Goal: Transaction & Acquisition: Download file/media

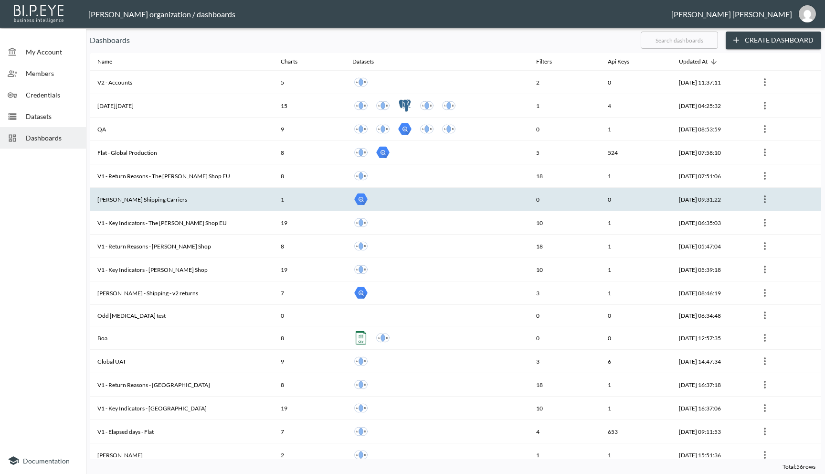
click at [167, 201] on th "[PERSON_NAME] Shipping Carriers" at bounding box center [181, 199] width 183 height 23
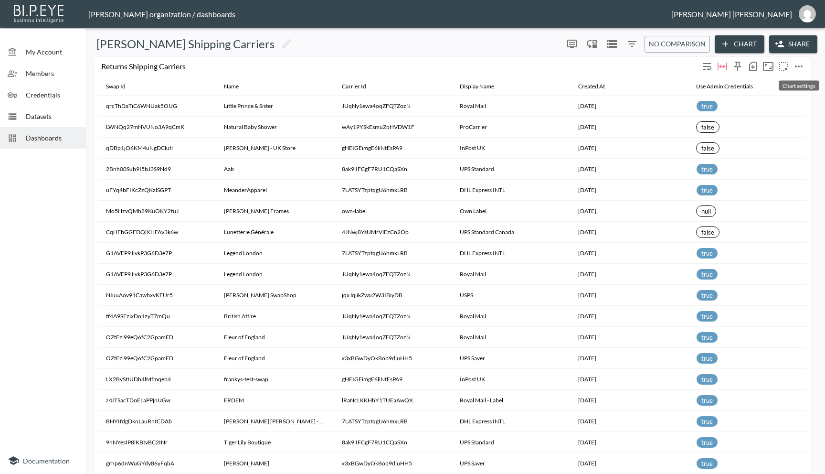
click at [796, 67] on icon "more" at bounding box center [798, 66] width 11 height 11
click at [752, 152] on icon at bounding box center [750, 150] width 10 height 5
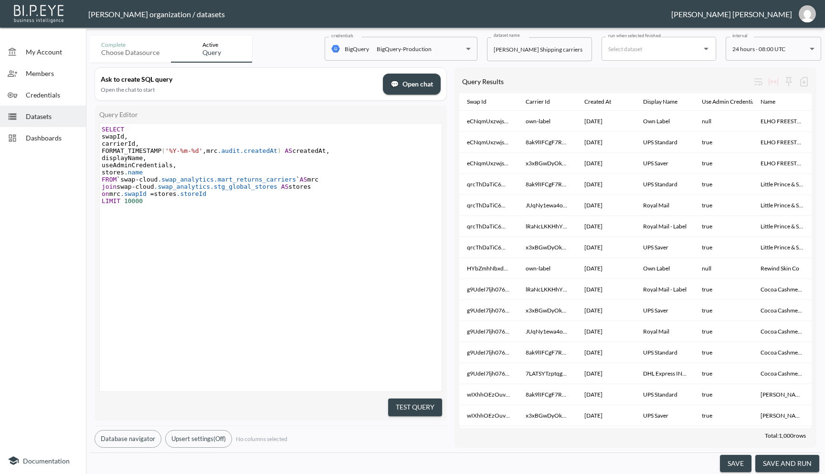
click at [34, 134] on span "Dashboards" at bounding box center [52, 138] width 53 height 10
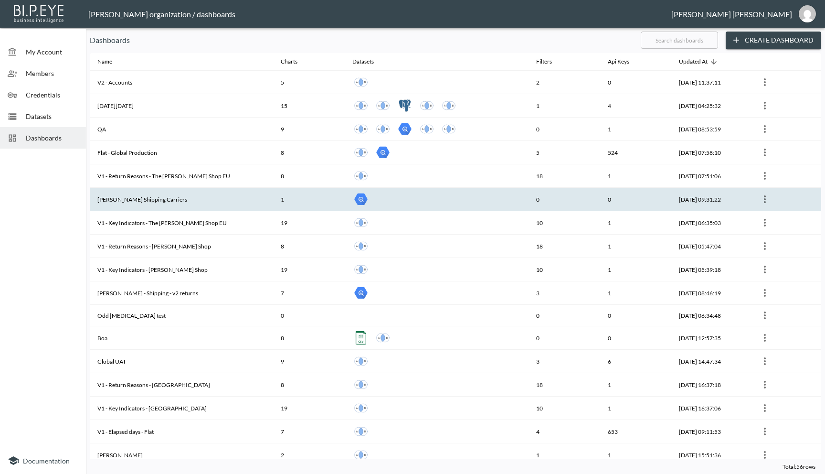
click at [148, 201] on th "[PERSON_NAME] Shipping Carriers" at bounding box center [181, 199] width 183 height 23
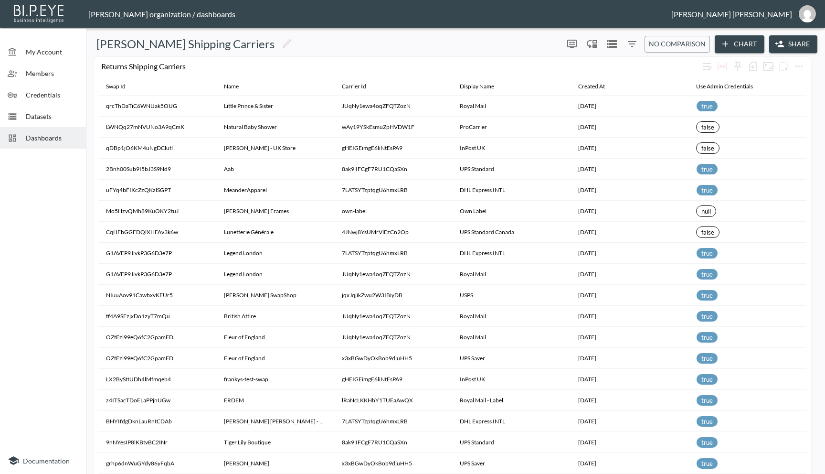
click at [631, 45] on icon "Filters" at bounding box center [631, 43] width 11 height 11
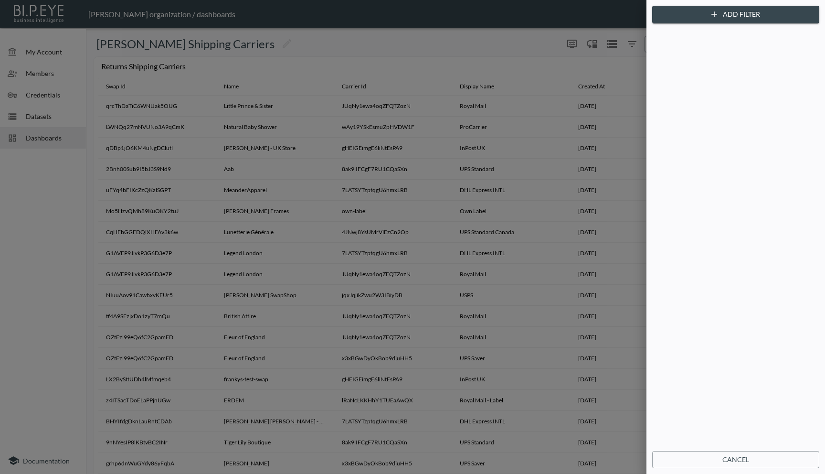
click at [693, 14] on button "Add Filter" at bounding box center [735, 15] width 167 height 18
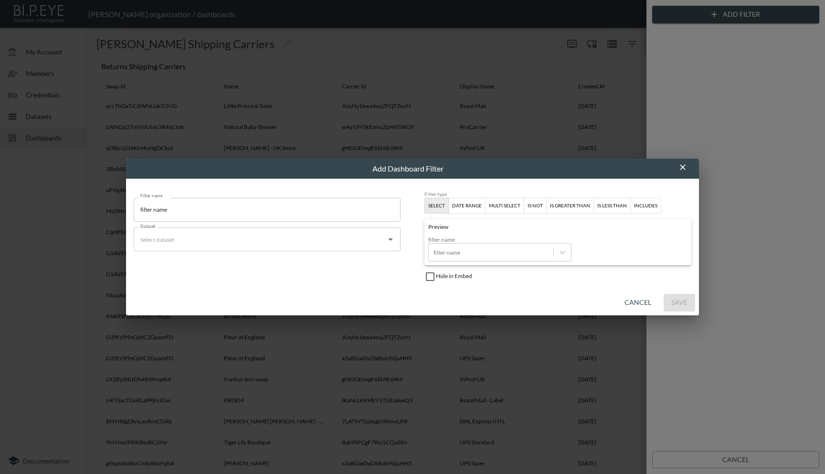
click at [364, 239] on input "Dataset" at bounding box center [260, 239] width 244 height 15
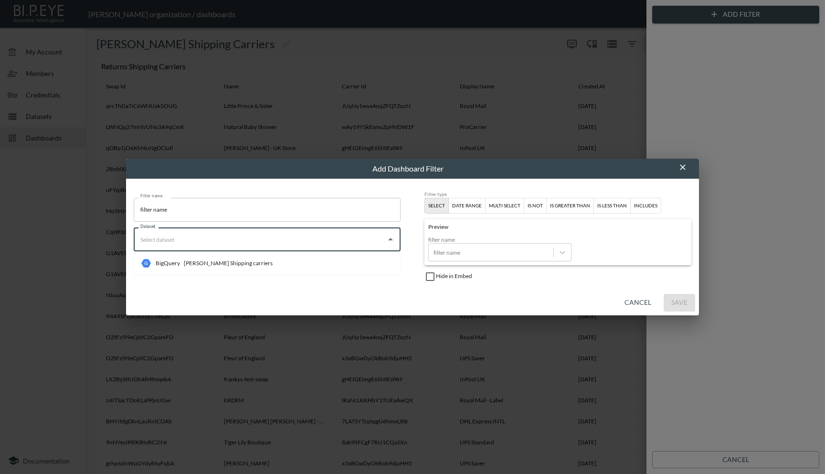
click at [346, 262] on li "BigQuery [PERSON_NAME] Shipping carriers" at bounding box center [267, 262] width 267 height 15
type input "[PERSON_NAME] Shipping carriers"
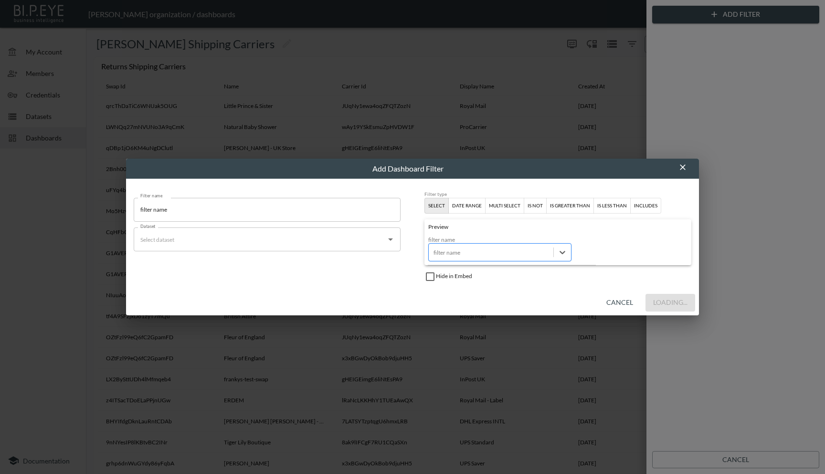
click at [514, 252] on div at bounding box center [490, 252] width 115 height 9
click at [559, 253] on icon at bounding box center [563, 252] width 10 height 10
click at [394, 242] on icon "Open" at bounding box center [390, 238] width 11 height 11
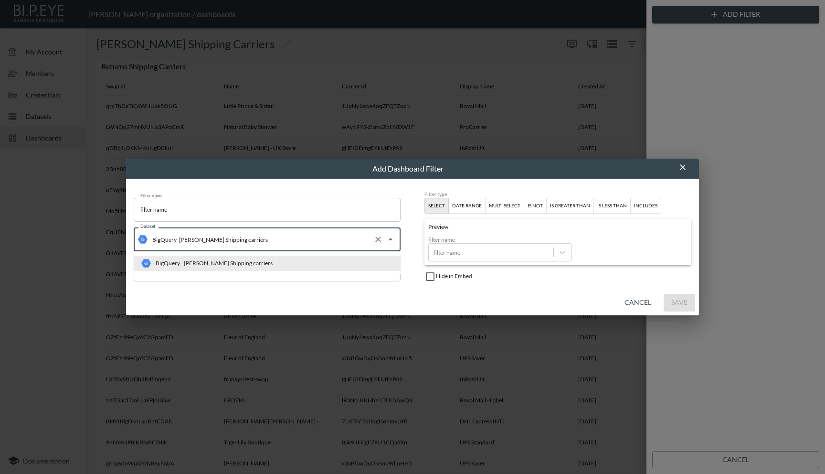
click at [394, 242] on icon "Close" at bounding box center [390, 238] width 11 height 11
click at [422, 257] on div "Filter name filter name Filter name Dataset BigQuery [PERSON_NAME] Shipping car…" at bounding box center [413, 234] width 558 height 96
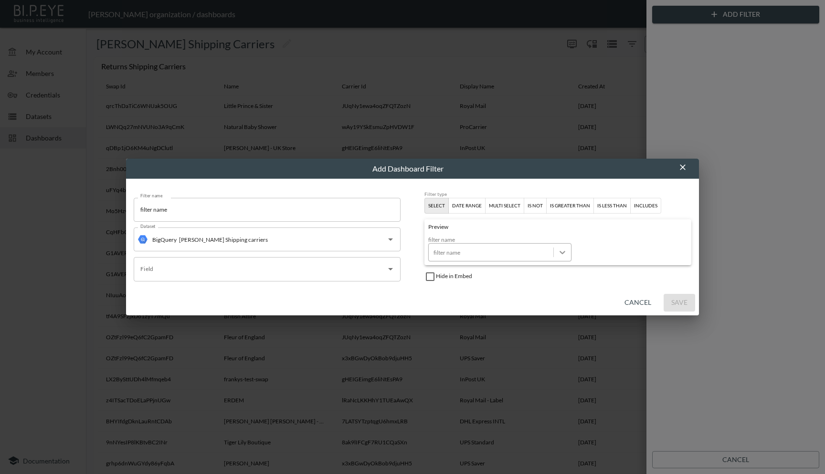
click at [563, 254] on icon at bounding box center [563, 252] width 10 height 10
click at [227, 205] on input "filter name" at bounding box center [267, 210] width 267 height 24
drag, startPoint x: 227, startPoint y: 205, endPoint x: 121, endPoint y: 203, distance: 106.0
click at [121, 203] on div "Add Dashboard Filter Filter name filter name Filter name Dataset BigQuery [PERS…" at bounding box center [412, 237] width 825 height 474
type input "Royal Mail"
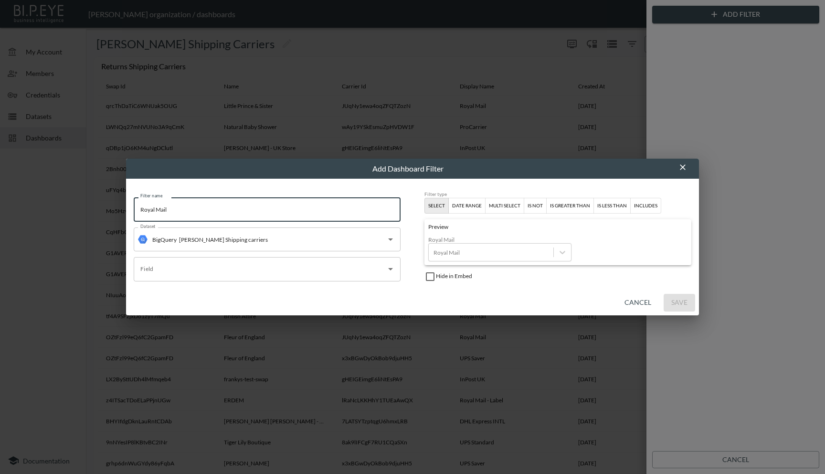
click at [386, 290] on div "Cancel Save" at bounding box center [412, 302] width 573 height 25
click at [471, 206] on div "date range" at bounding box center [467, 205] width 30 height 9
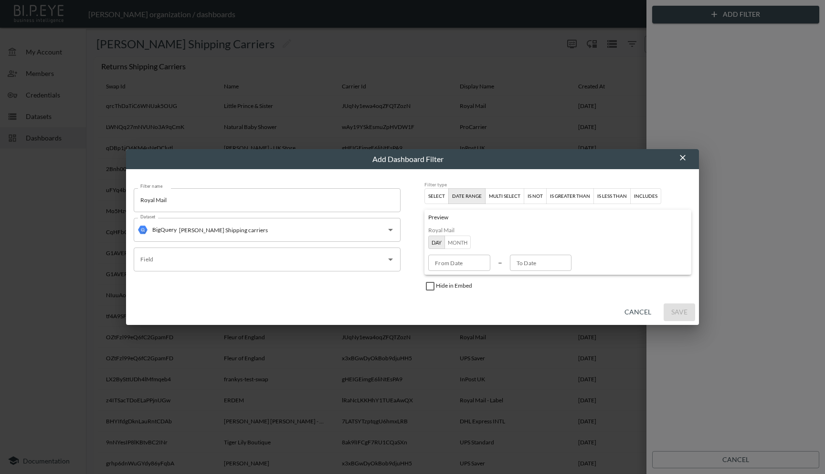
type input "YYYY-MM-DD"
click at [452, 260] on div "From Date YYYY-MM-DD From Date" at bounding box center [459, 262] width 62 height 16
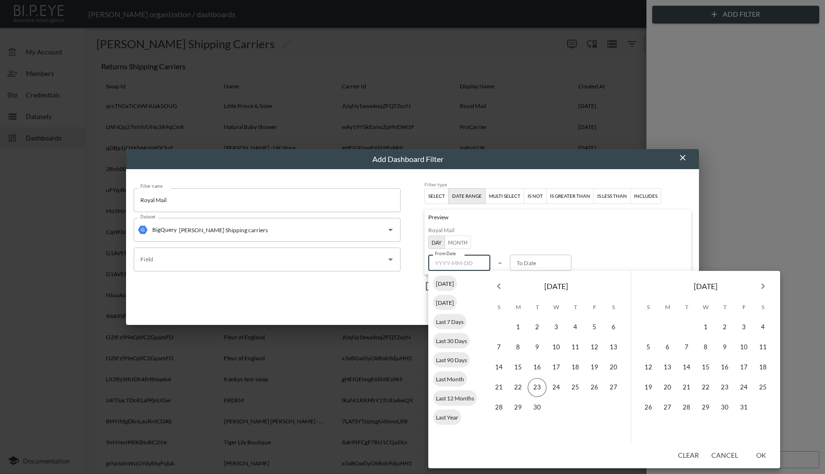
click at [496, 285] on icon "Previous month" at bounding box center [498, 285] width 11 height 11
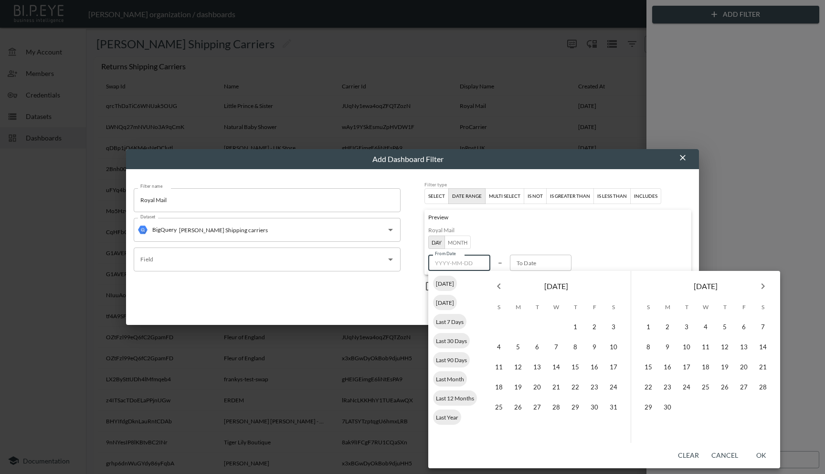
click at [496, 285] on icon "Previous month" at bounding box center [498, 285] width 11 height 11
click at [558, 329] on button "1" at bounding box center [556, 326] width 19 height 19
type input "[DATE]"
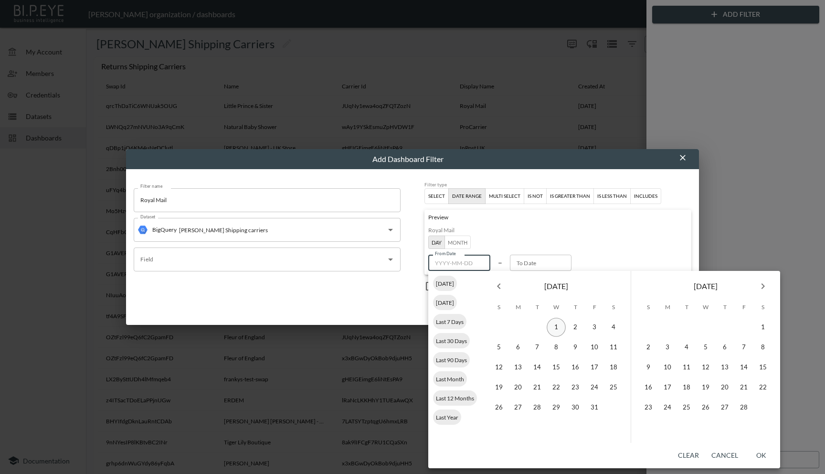
type input "YYYY-MM-DD"
click at [604, 252] on div "Preview Royal Mail Day Month From Date [DATE] From Date – To Date YYYY-MM-DD To…" at bounding box center [557, 242] width 267 height 65
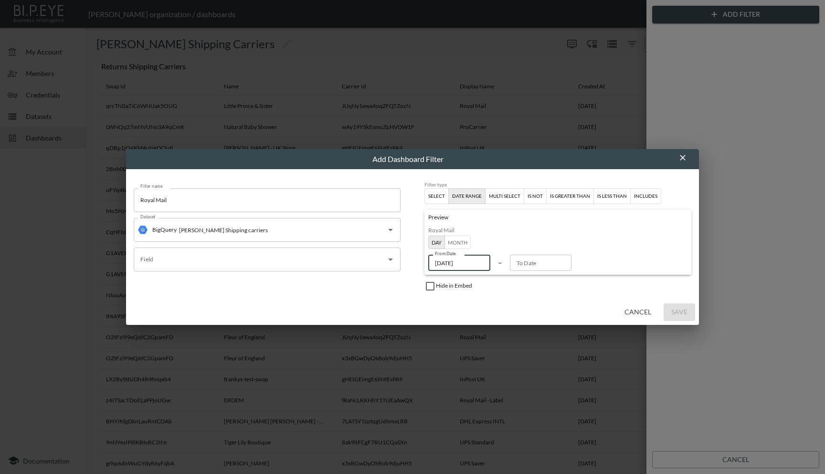
drag, startPoint x: 479, startPoint y: 257, endPoint x: 441, endPoint y: 258, distance: 38.2
click at [441, 258] on input "[DATE]" at bounding box center [459, 262] width 62 height 16
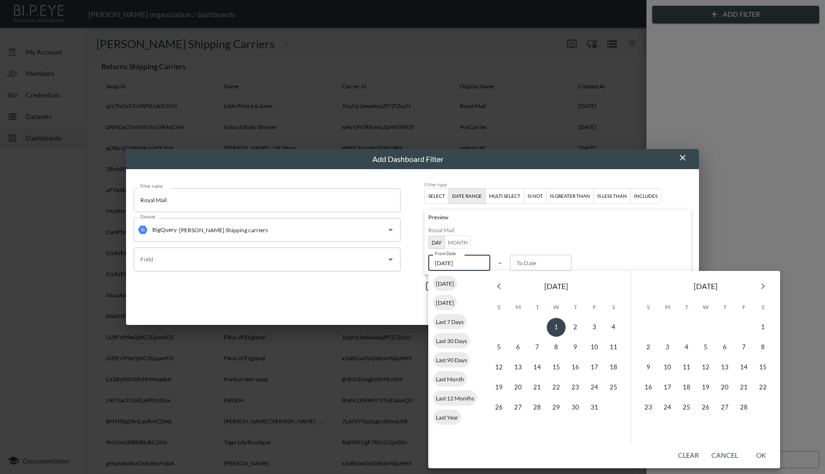
drag, startPoint x: 476, startPoint y: 259, endPoint x: 406, endPoint y: 263, distance: 70.3
click at [406, 263] on div "Filter name Royal Mail Filter name Dataset BigQuery [PERSON_NAME] Shipping carr…" at bounding box center [413, 235] width 558 height 116
type input "YYYY-MM-DD"
click at [539, 217] on div "Preview" at bounding box center [557, 219] width 259 height 13
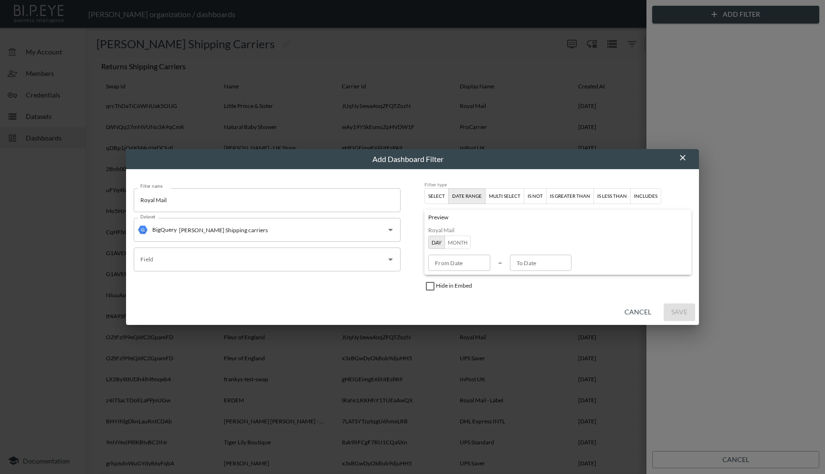
click at [505, 194] on div "multi select" at bounding box center [505, 196] width 32 height 9
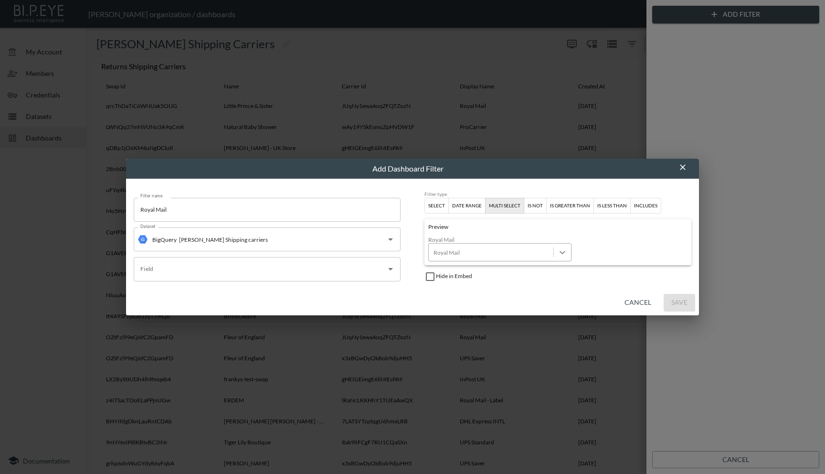
click at [563, 251] on icon at bounding box center [563, 252] width 10 height 10
click at [439, 204] on div "Select" at bounding box center [436, 205] width 17 height 9
click at [684, 169] on icon "button" at bounding box center [683, 167] width 6 height 6
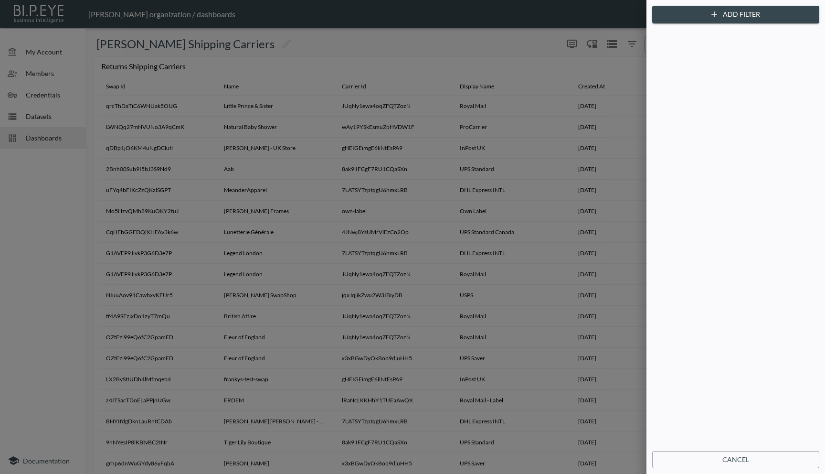
click at [528, 59] on div at bounding box center [412, 237] width 825 height 474
click at [689, 455] on button "Cancel" at bounding box center [735, 460] width 167 height 18
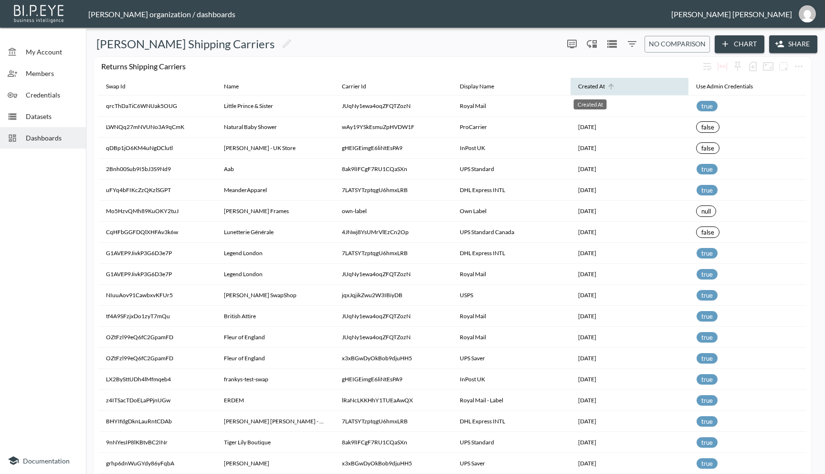
click at [597, 85] on div "Created At" at bounding box center [591, 86] width 27 height 11
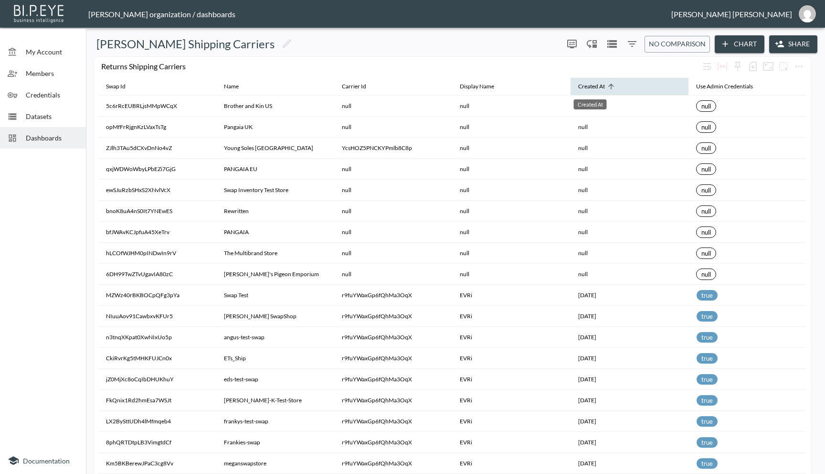
click at [597, 85] on div "Created At" at bounding box center [591, 86] width 27 height 11
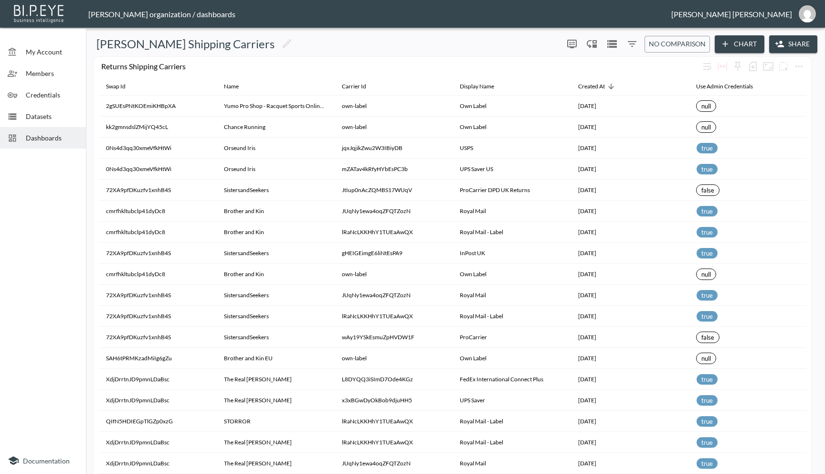
click at [782, 47] on button "Share" at bounding box center [793, 44] width 48 height 18
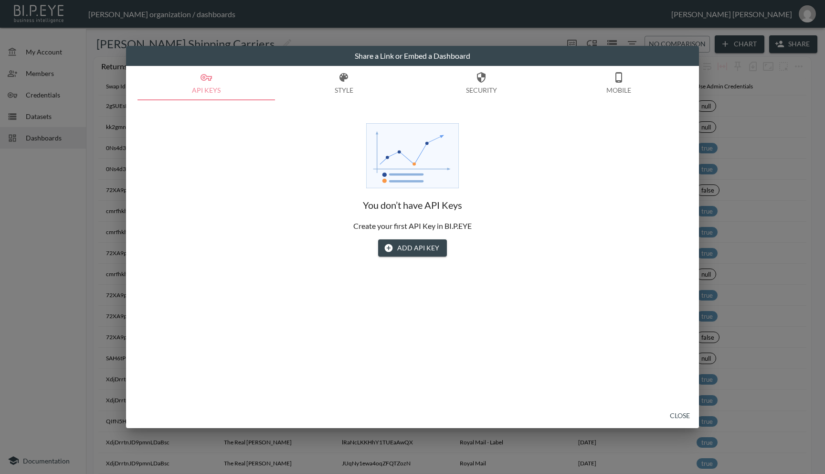
click at [792, 118] on div "Share a Link or Embed a Dashboard API Keys Style Security Mobile You don’t have…" at bounding box center [412, 237] width 825 height 474
click at [343, 30] on div "Share a Link or Embed a Dashboard API Keys Style Security Mobile You don’t have…" at bounding box center [412, 237] width 825 height 474
click at [682, 412] on button "Close" at bounding box center [680, 416] width 31 height 18
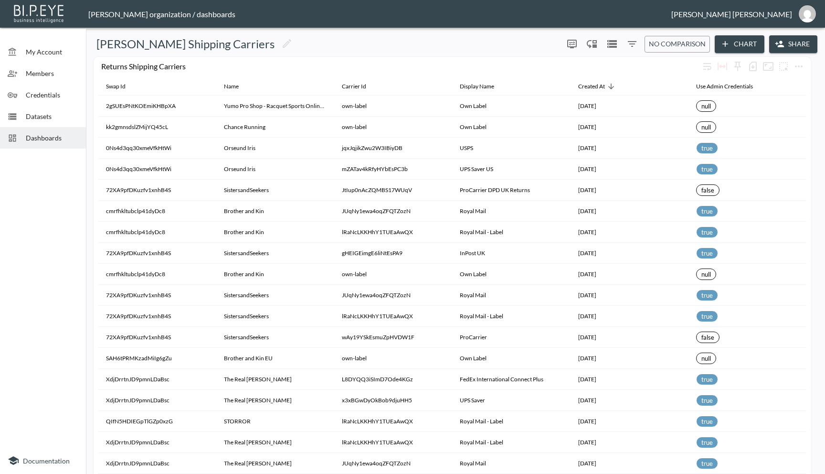
click at [629, 45] on icon "Filters" at bounding box center [631, 43] width 11 height 11
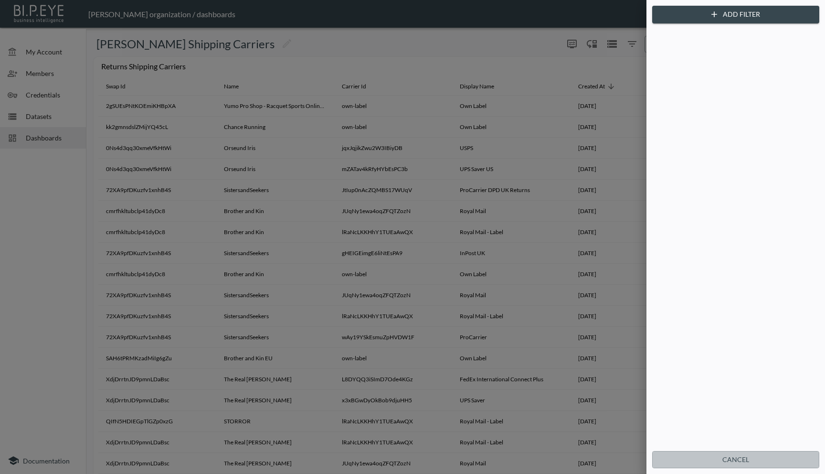
click at [785, 460] on button "Cancel" at bounding box center [735, 460] width 167 height 18
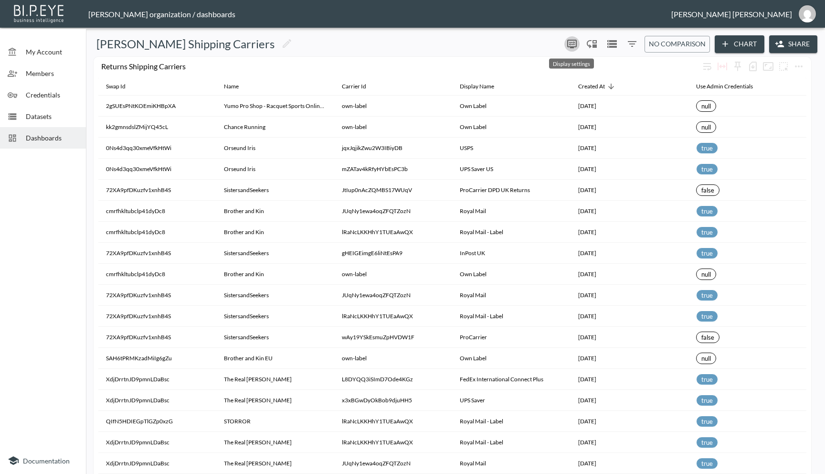
click at [572, 44] on icon "more" at bounding box center [572, 44] width 6 height 4
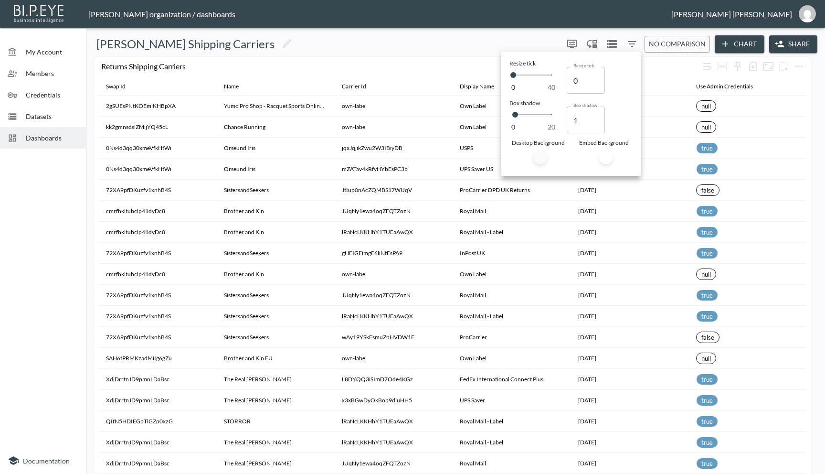
click at [495, 47] on div at bounding box center [412, 237] width 825 height 474
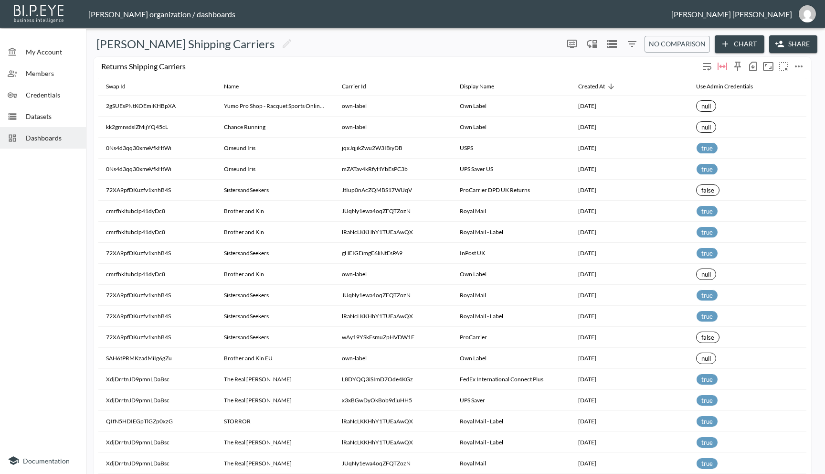
click at [751, 67] on icon "button" at bounding box center [752, 66] width 11 height 11
click at [720, 87] on li "Download CSV ( 1,205 Rows )" at bounding box center [698, 86] width 122 height 17
click at [720, 87] on div "Use Admin Credentials" at bounding box center [724, 86] width 57 height 11
